Goal: Transaction & Acquisition: Purchase product/service

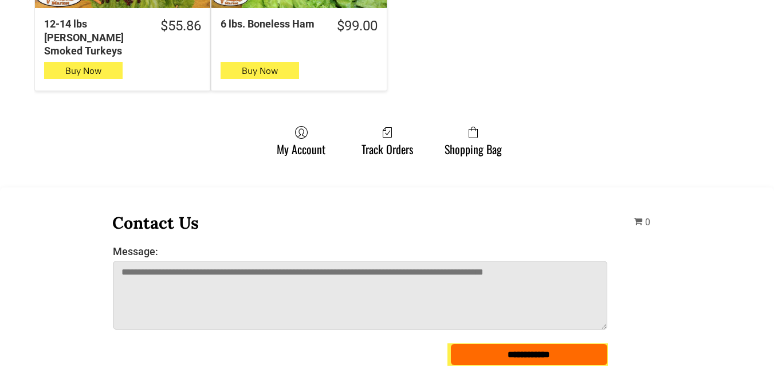
scroll to position [1088, 0]
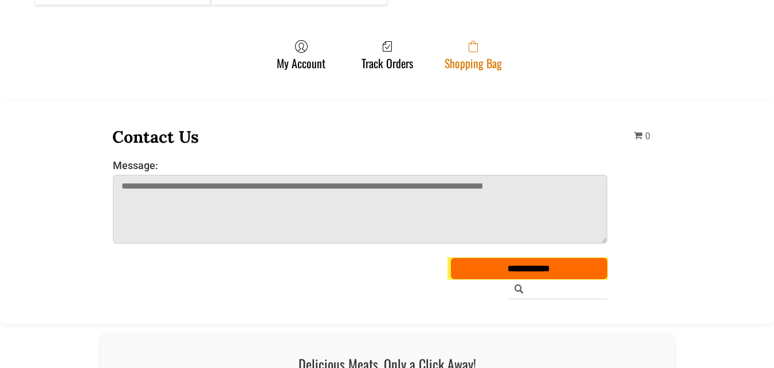
click at [493, 40] on span at bounding box center [473, 47] width 57 height 14
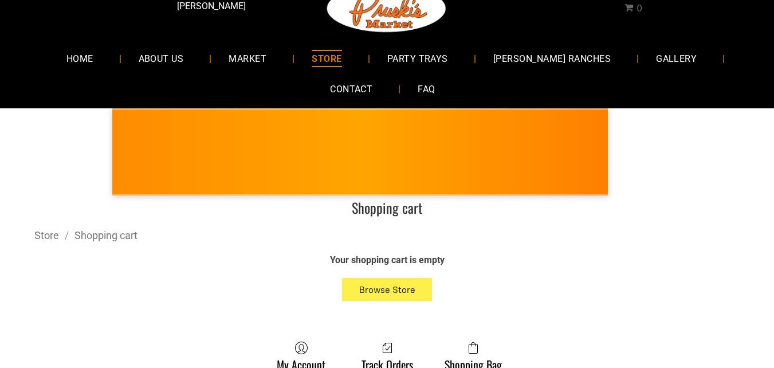
scroll to position [57, 0]
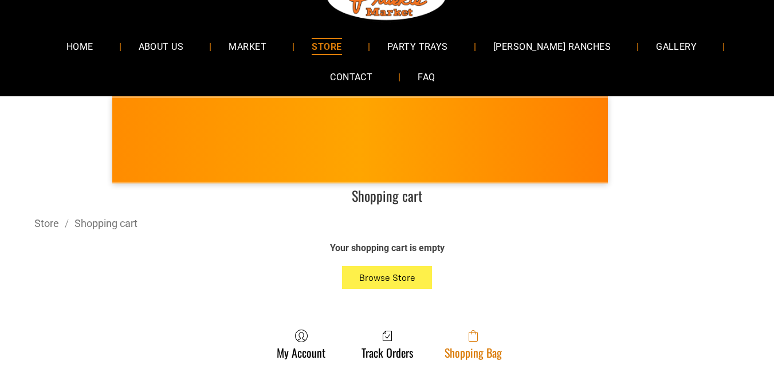
click at [465, 352] on link "Shopping Bag" at bounding box center [473, 344] width 69 height 30
click at [453, 341] on span at bounding box center [473, 336] width 57 height 14
click at [487, 351] on link "Shopping Bag" at bounding box center [473, 344] width 69 height 30
